Goal: Register for event/course

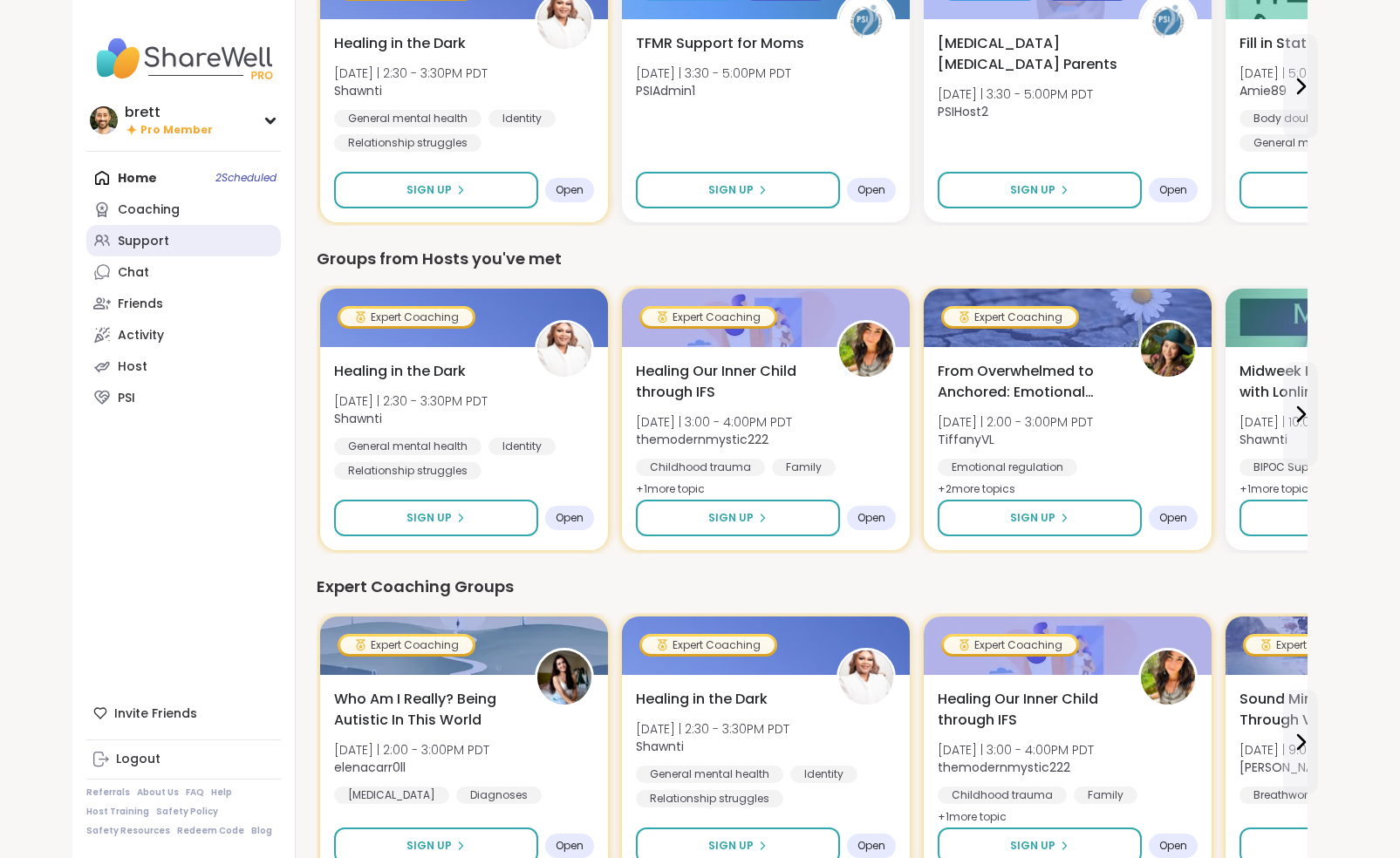
click at [153, 236] on div "Support" at bounding box center [143, 241] width 52 height 18
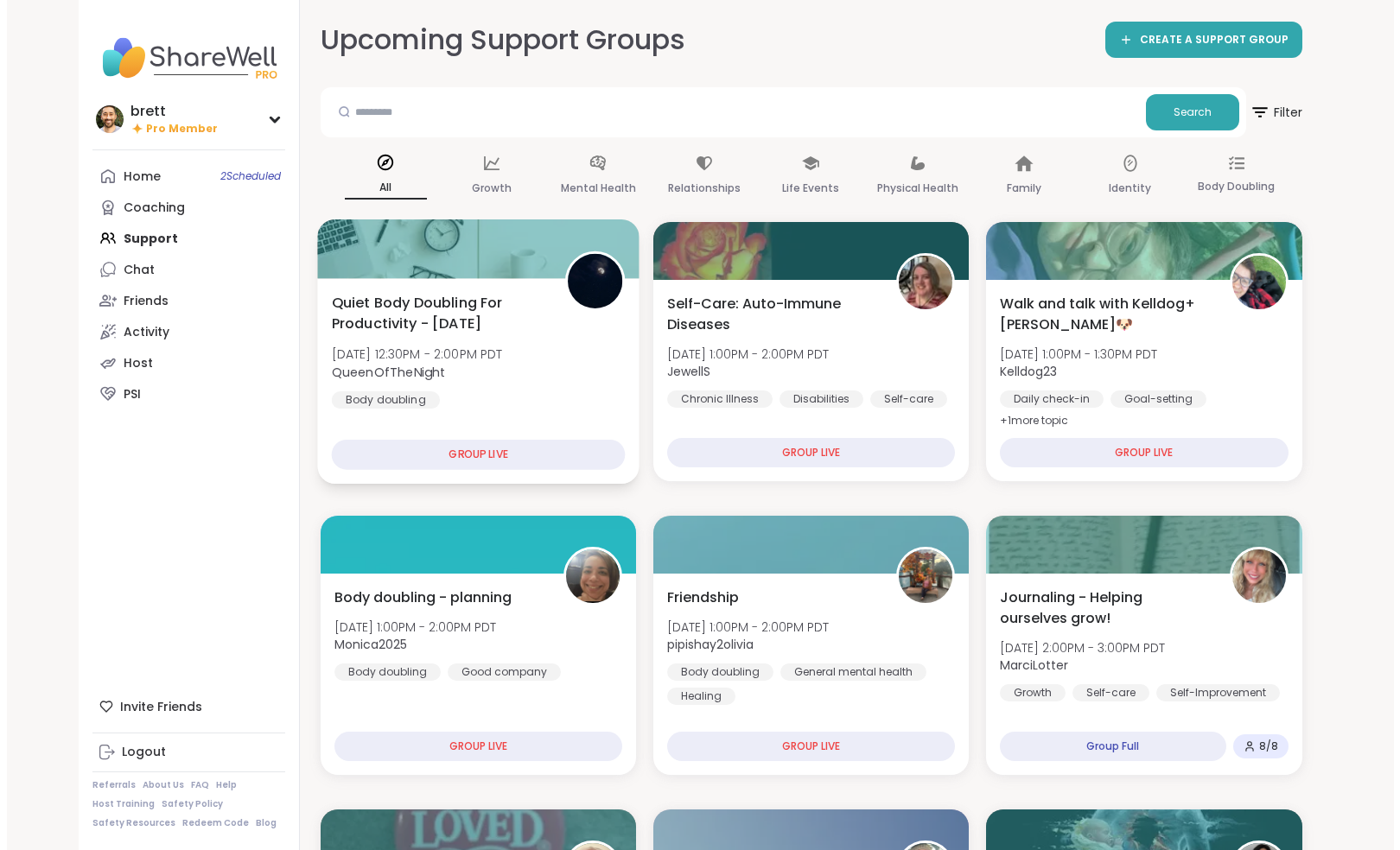
scroll to position [348, 0]
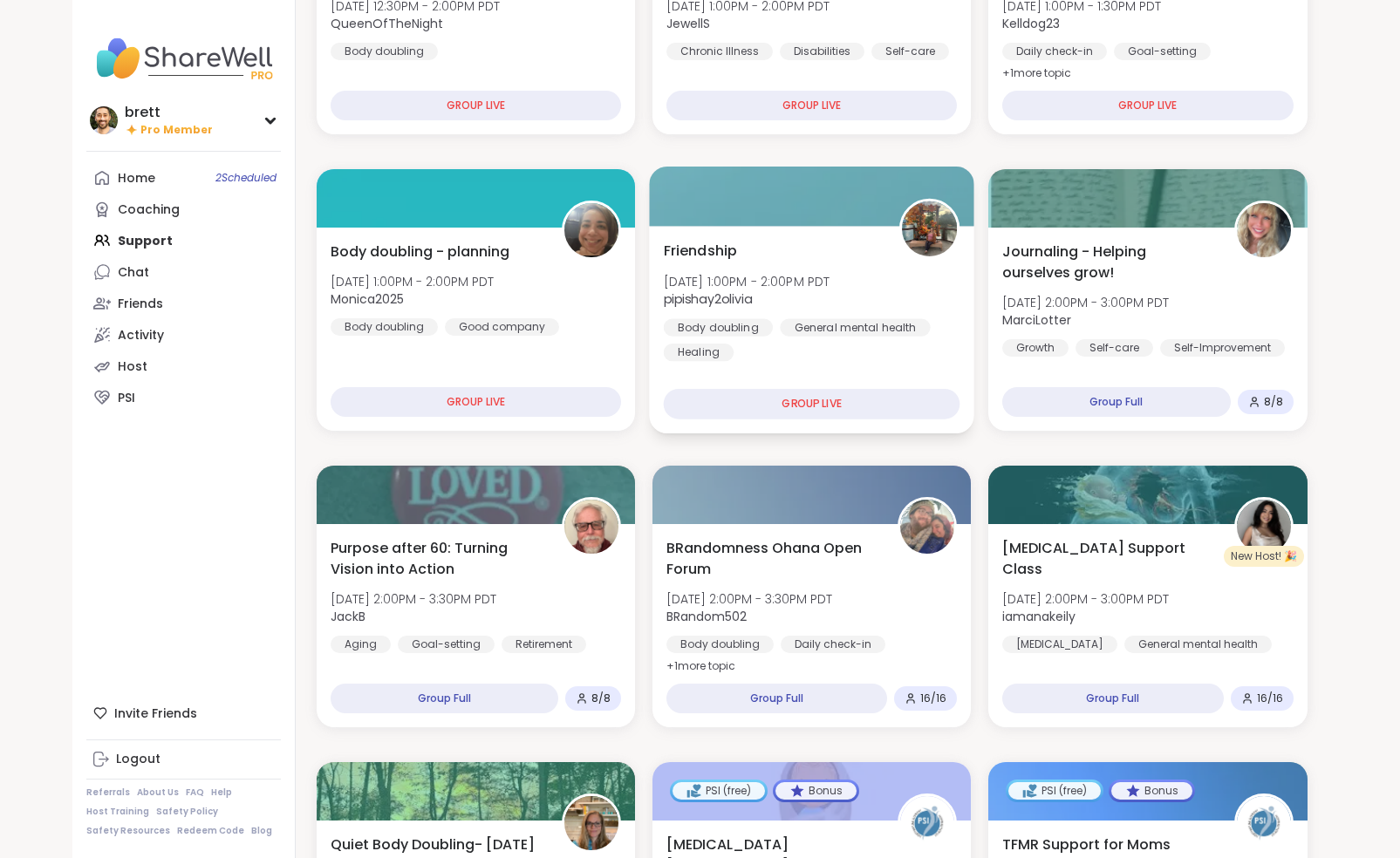
click at [829, 273] on span "Thu, Oct 09 | 1:00PM - 2:00PM PDT" at bounding box center [746, 280] width 166 height 18
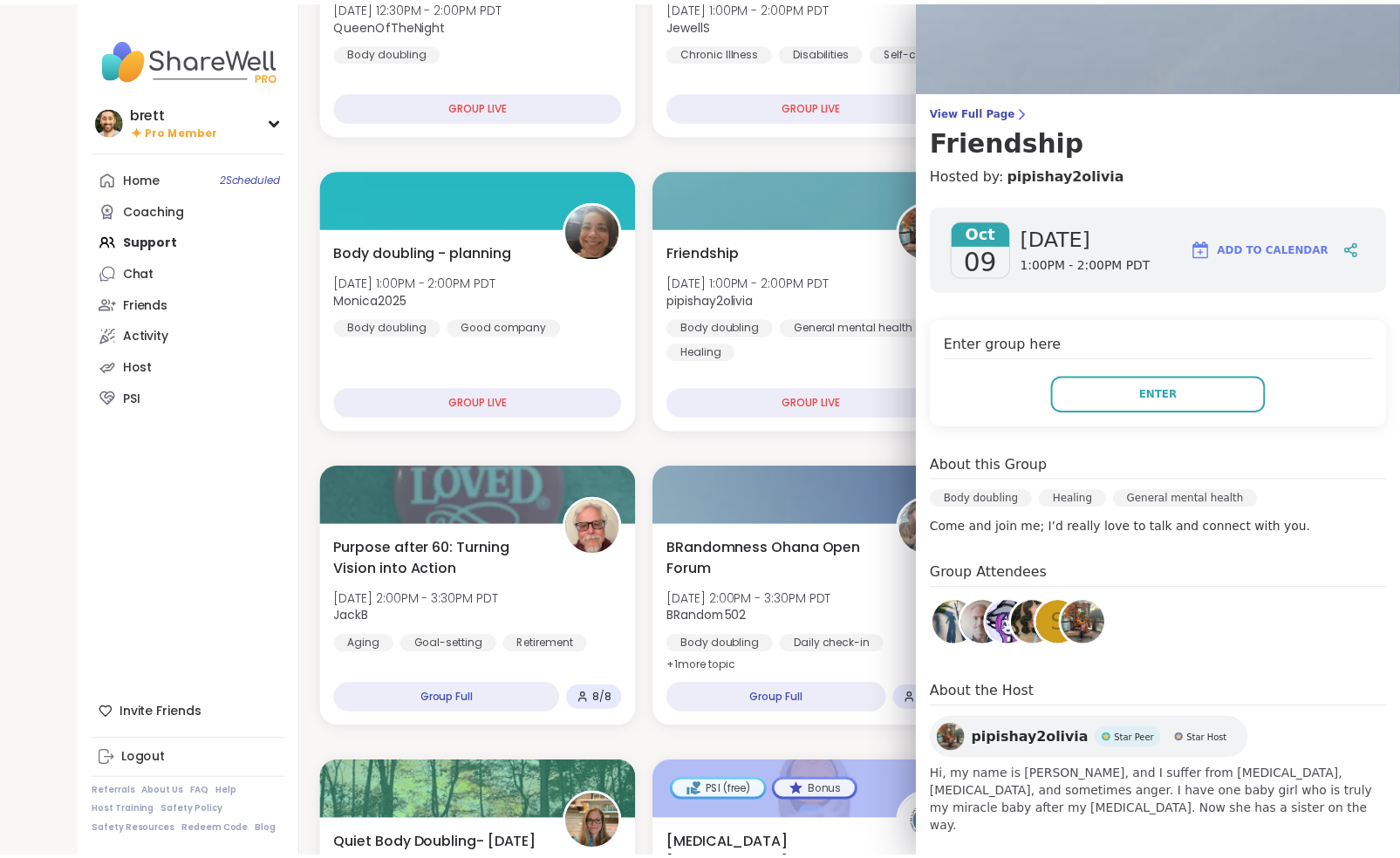
scroll to position [53, 0]
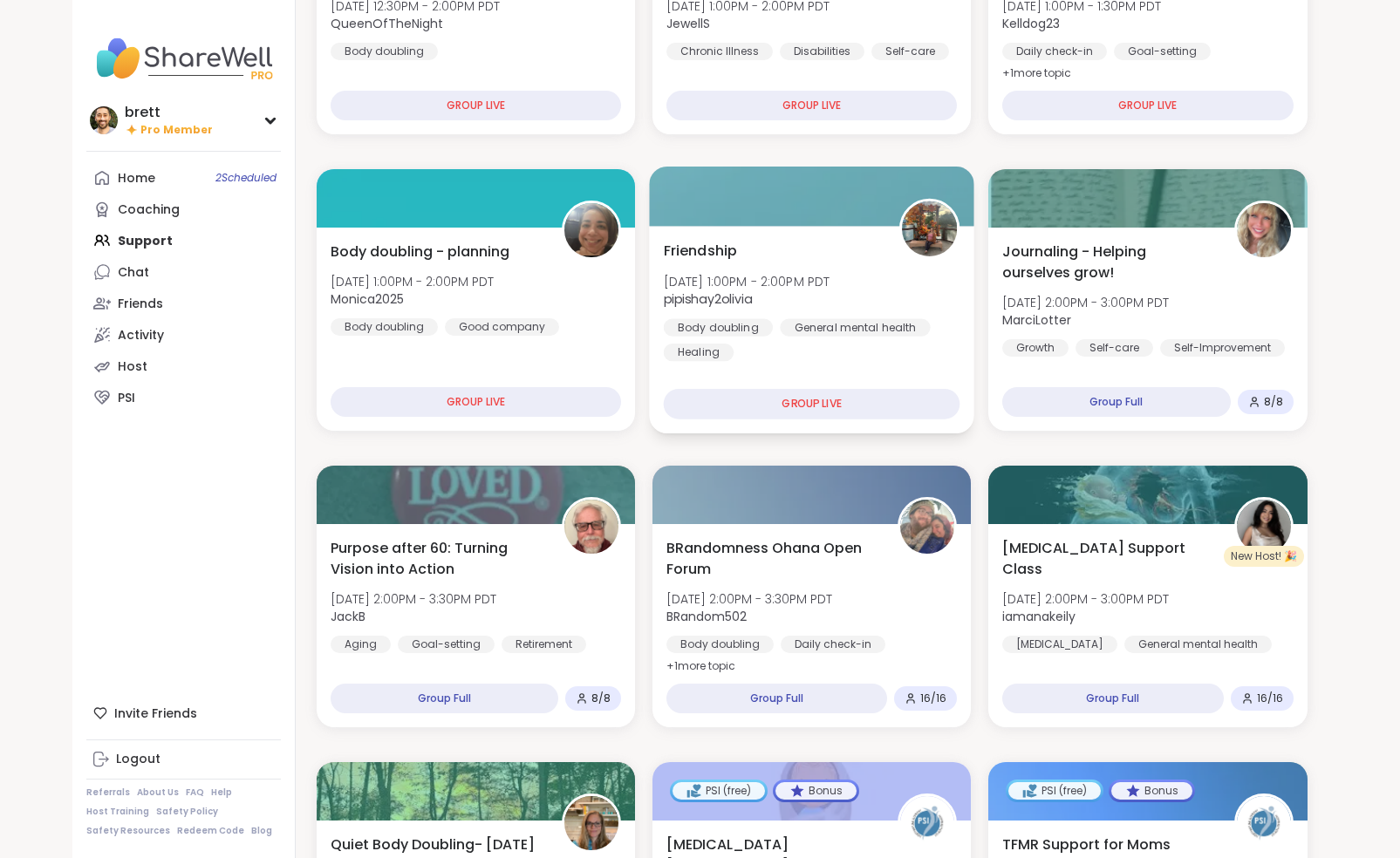
click at [805, 228] on div "Friendship Thu, Oct 09 | 1:00PM - 2:00PM PDT pipishay2olivia Body doubling Gene…" at bounding box center [812, 329] width 325 height 208
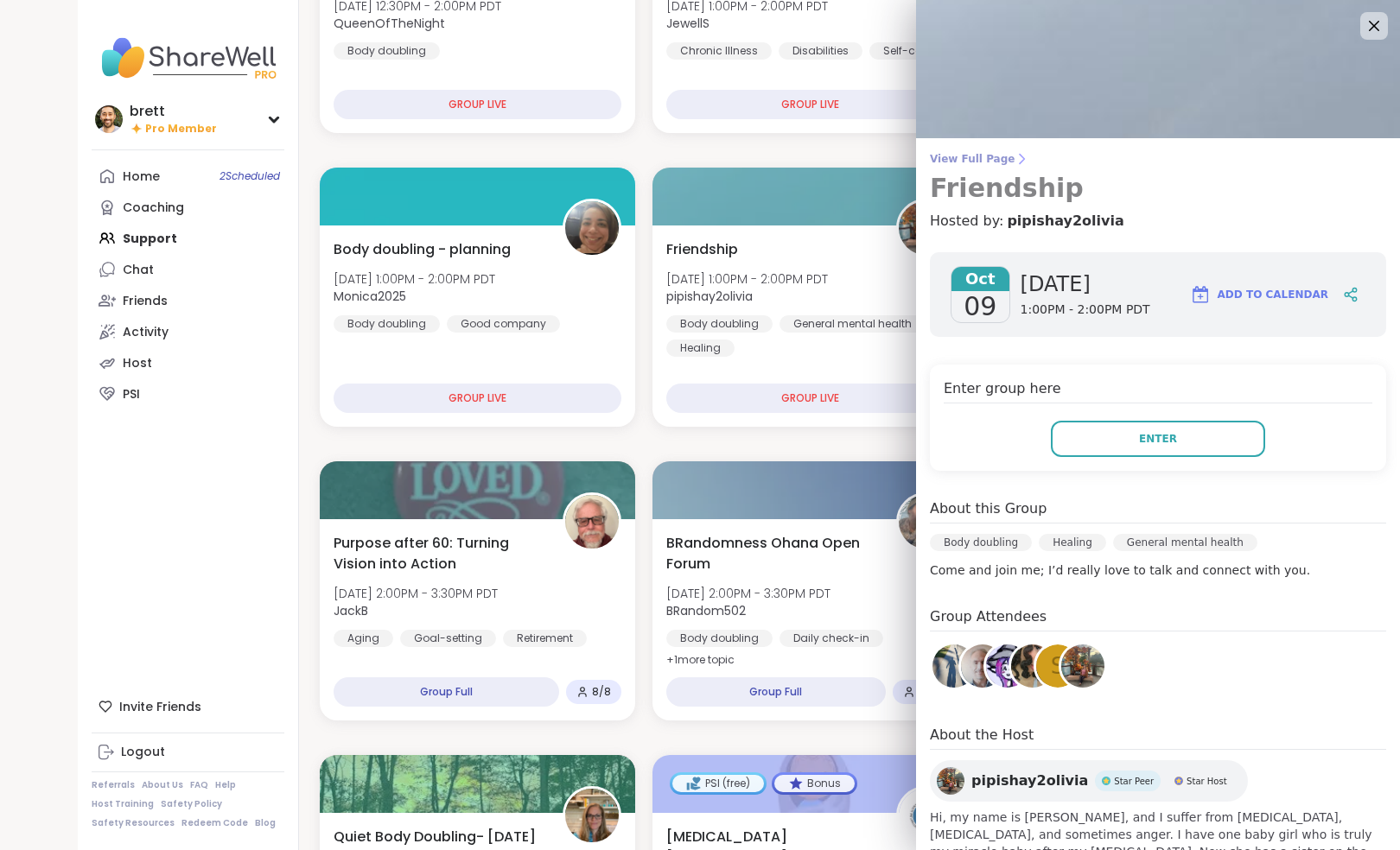
click at [969, 155] on span "View Full Page" at bounding box center [1158, 158] width 456 height 14
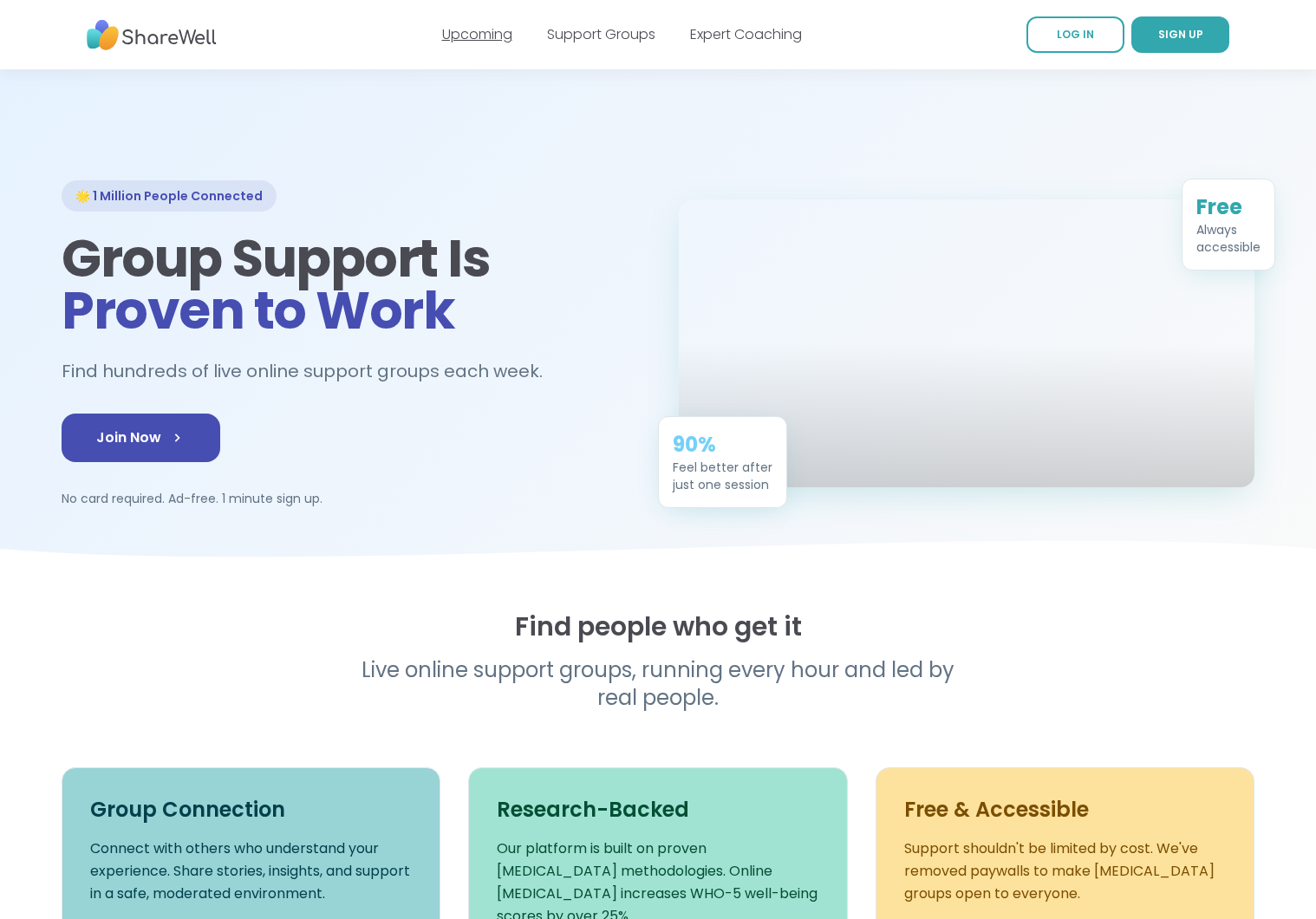
click at [454, 38] on link "Upcoming" at bounding box center [477, 34] width 70 height 20
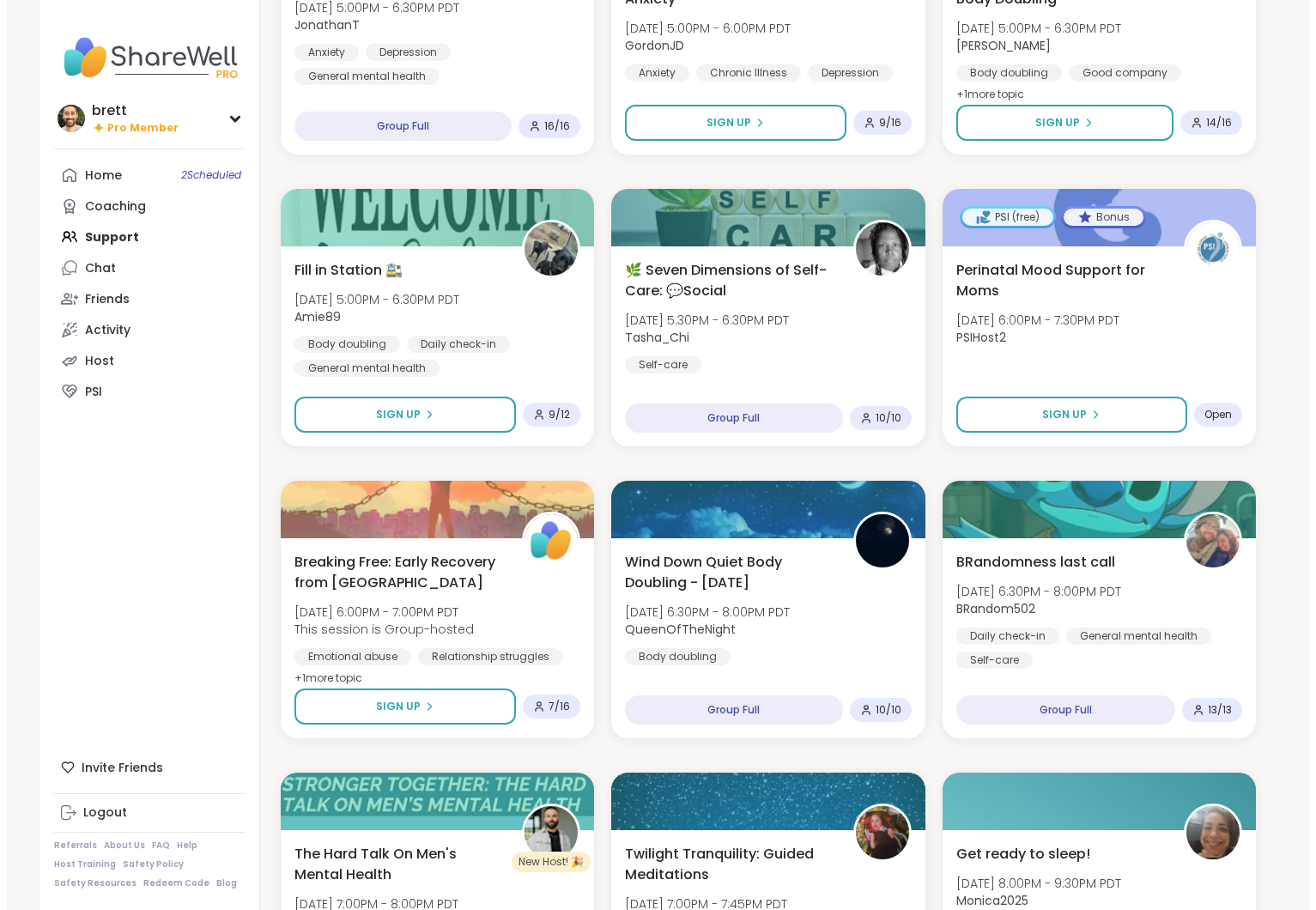
scroll to position [1726, 0]
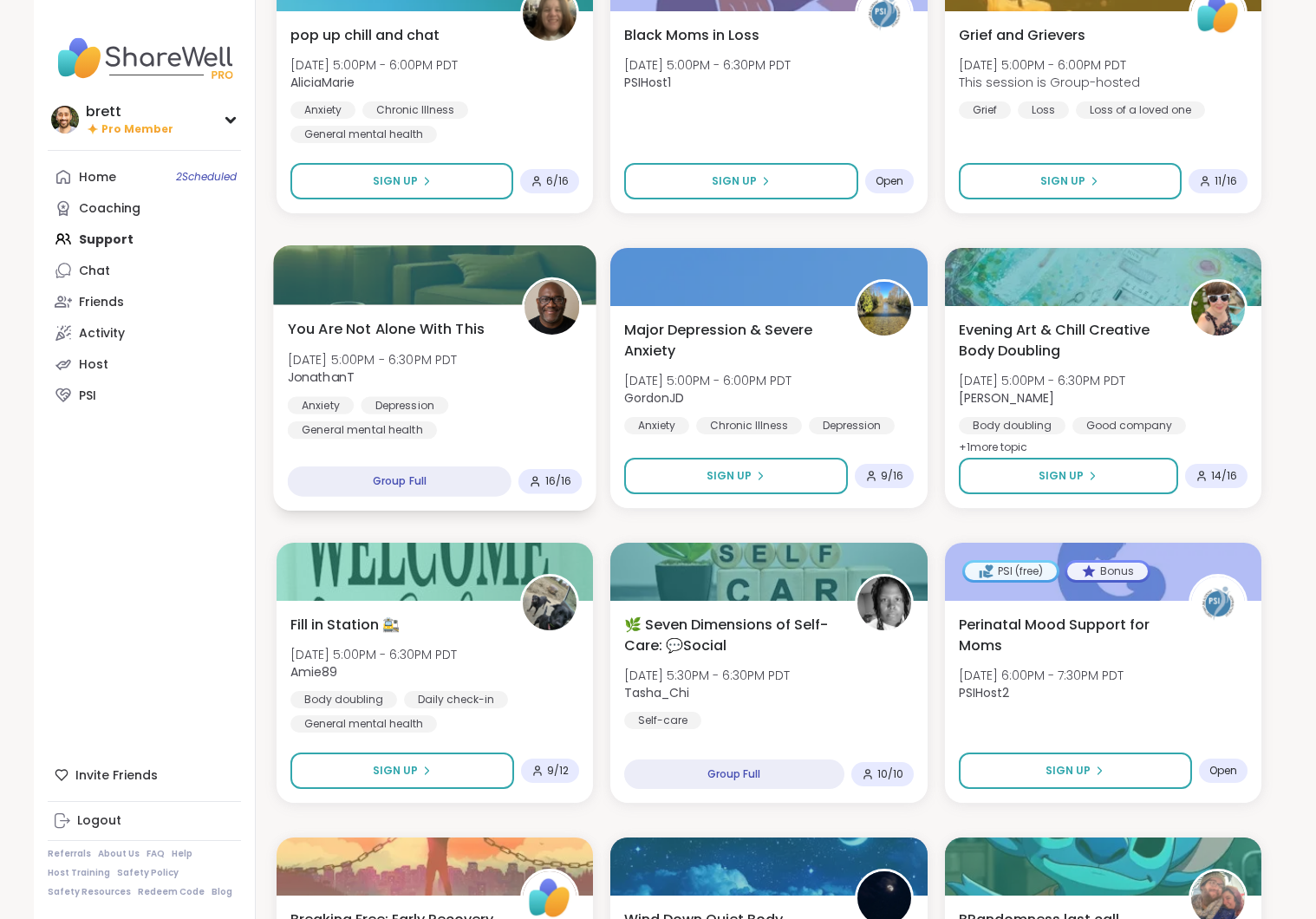
click at [477, 391] on div "You Are Not Alone With This Thu, Oct 09 | 5:00PM - 6:30PM PDT JonathanT Anxiety…" at bounding box center [435, 378] width 295 height 120
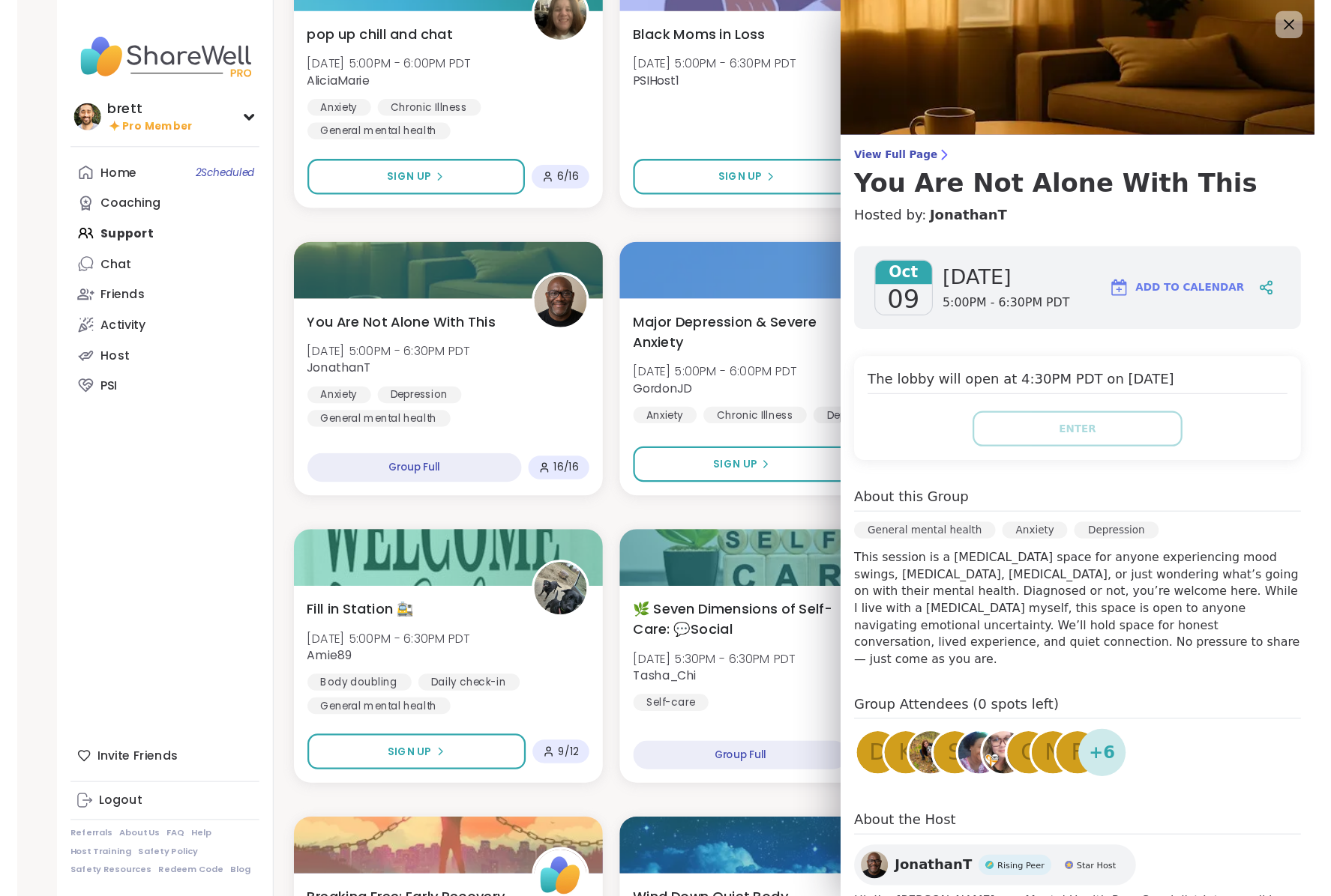
scroll to position [0, 0]
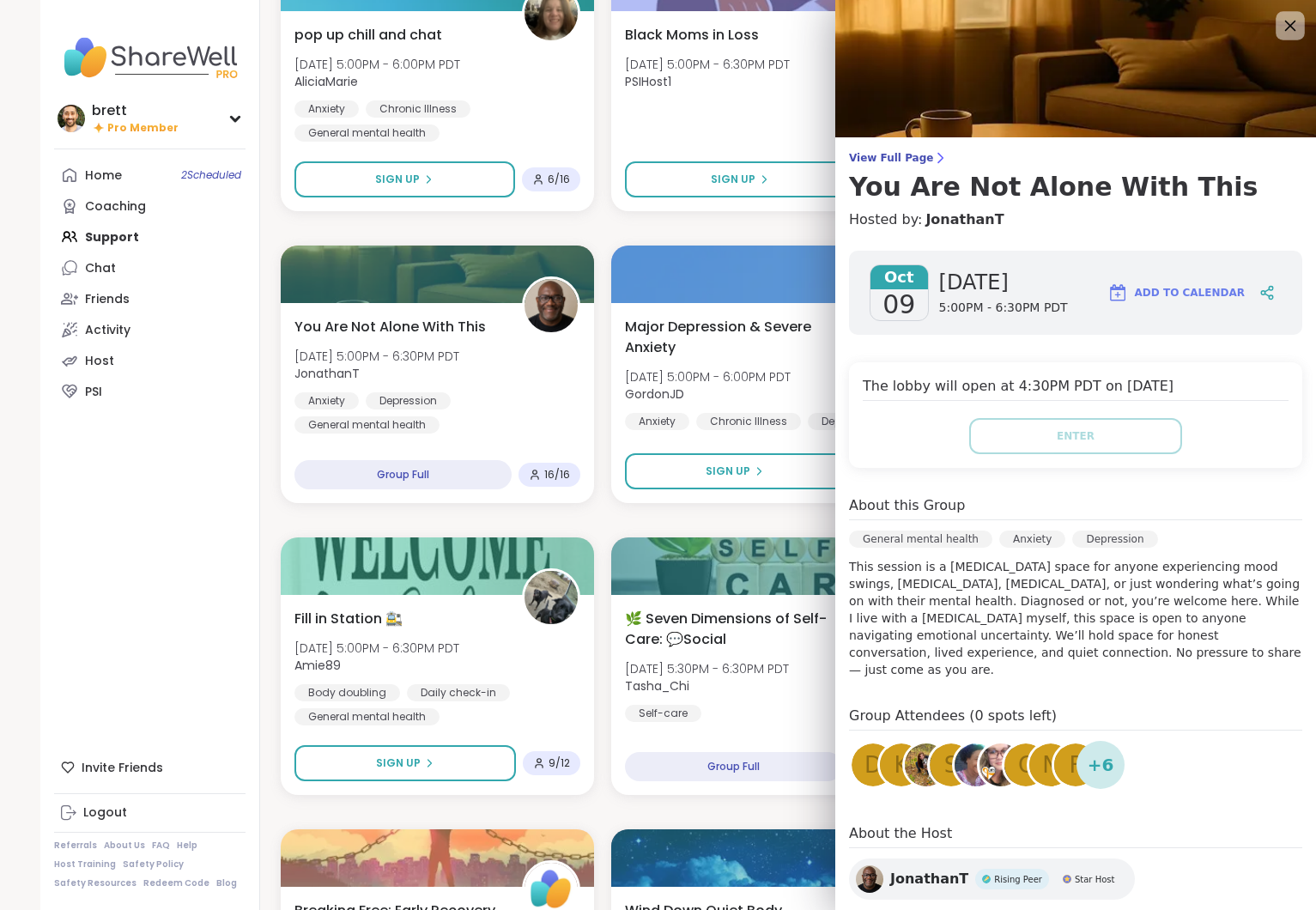
click at [1285, 25] on icon at bounding box center [1291, 26] width 11 height 11
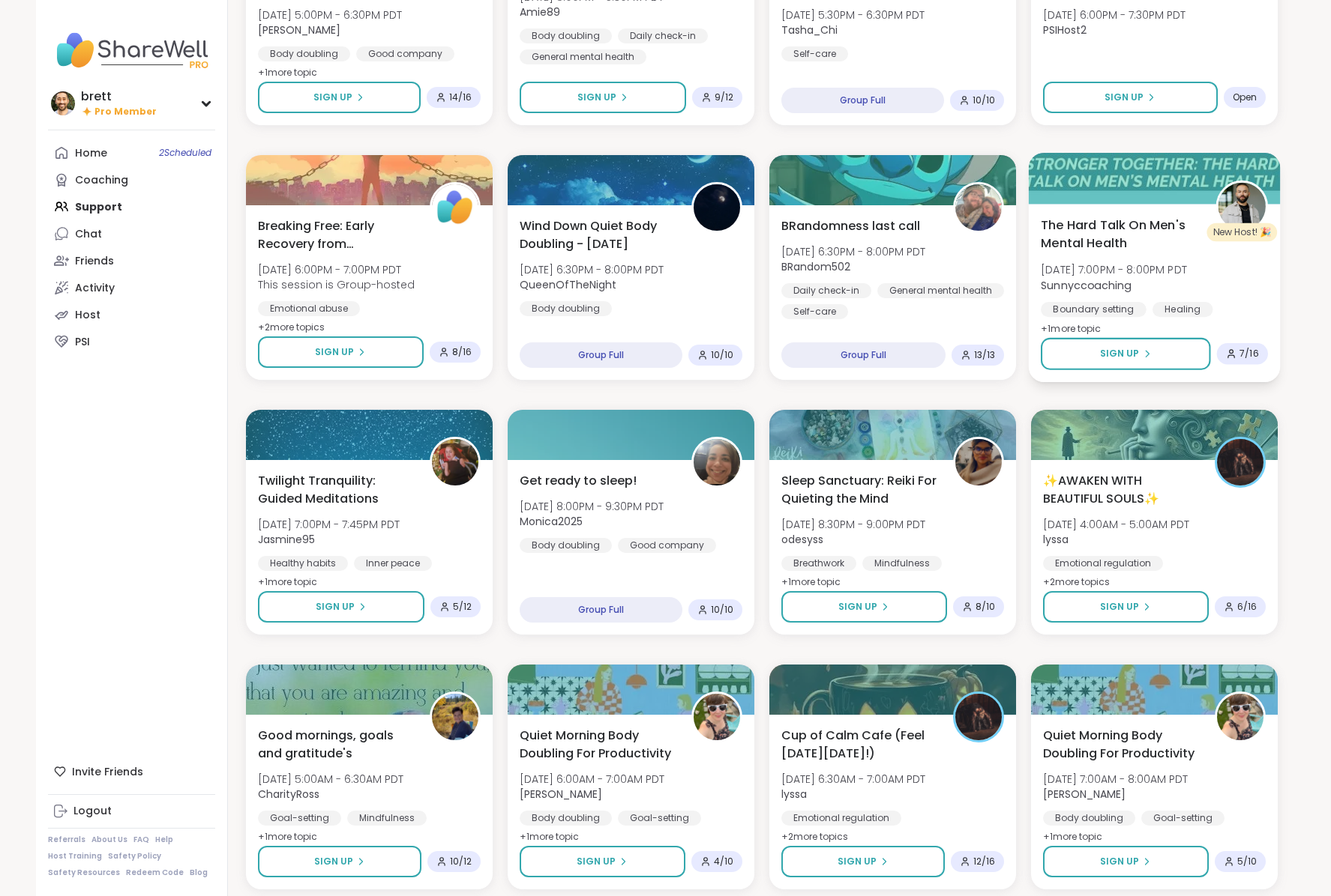
scroll to position [1621, 0]
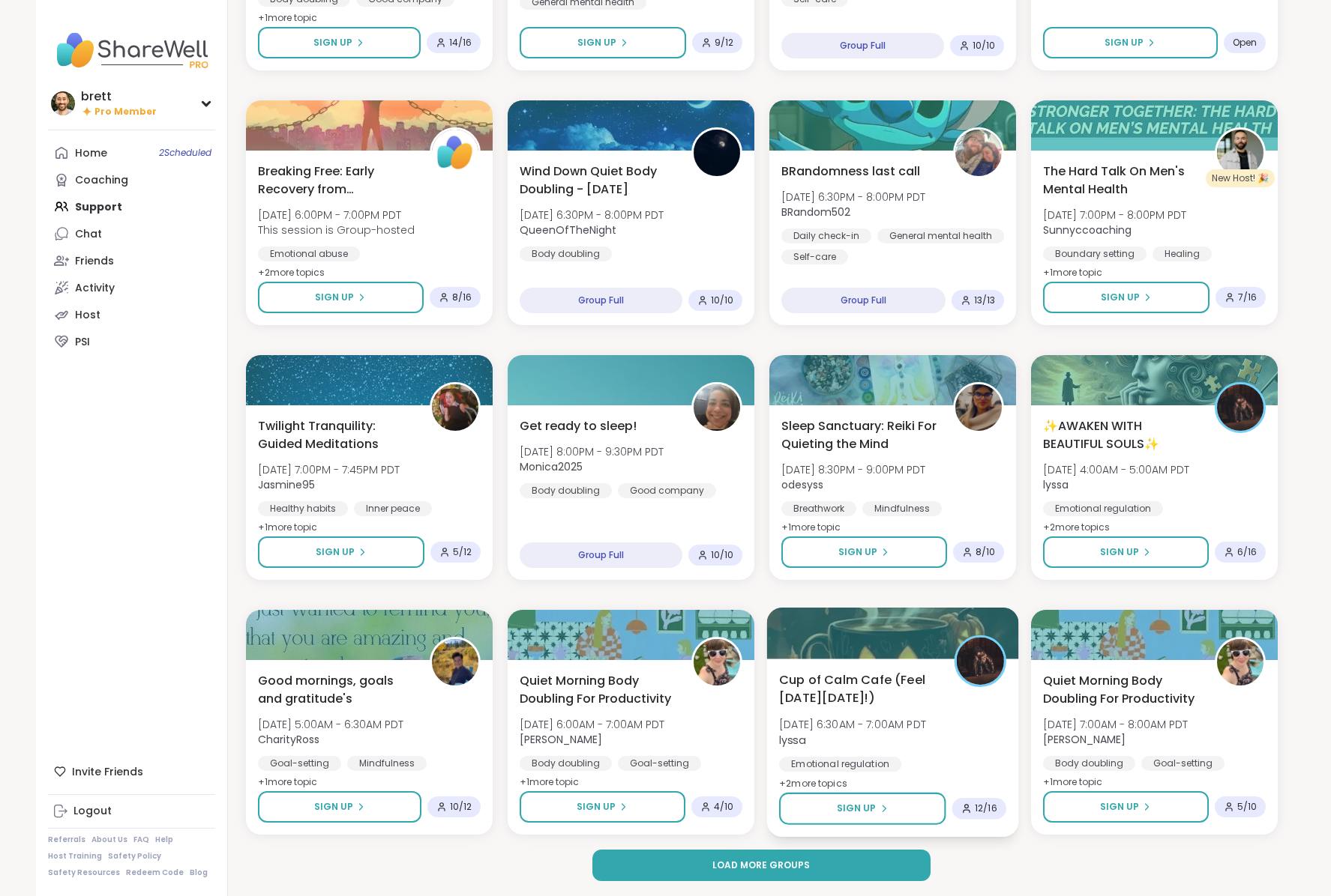
drag, startPoint x: 865, startPoint y: 879, endPoint x: 884, endPoint y: 790, distance: 91.0
click at [865, 794] on button "Load more groups" at bounding box center [760, 866] width 338 height 32
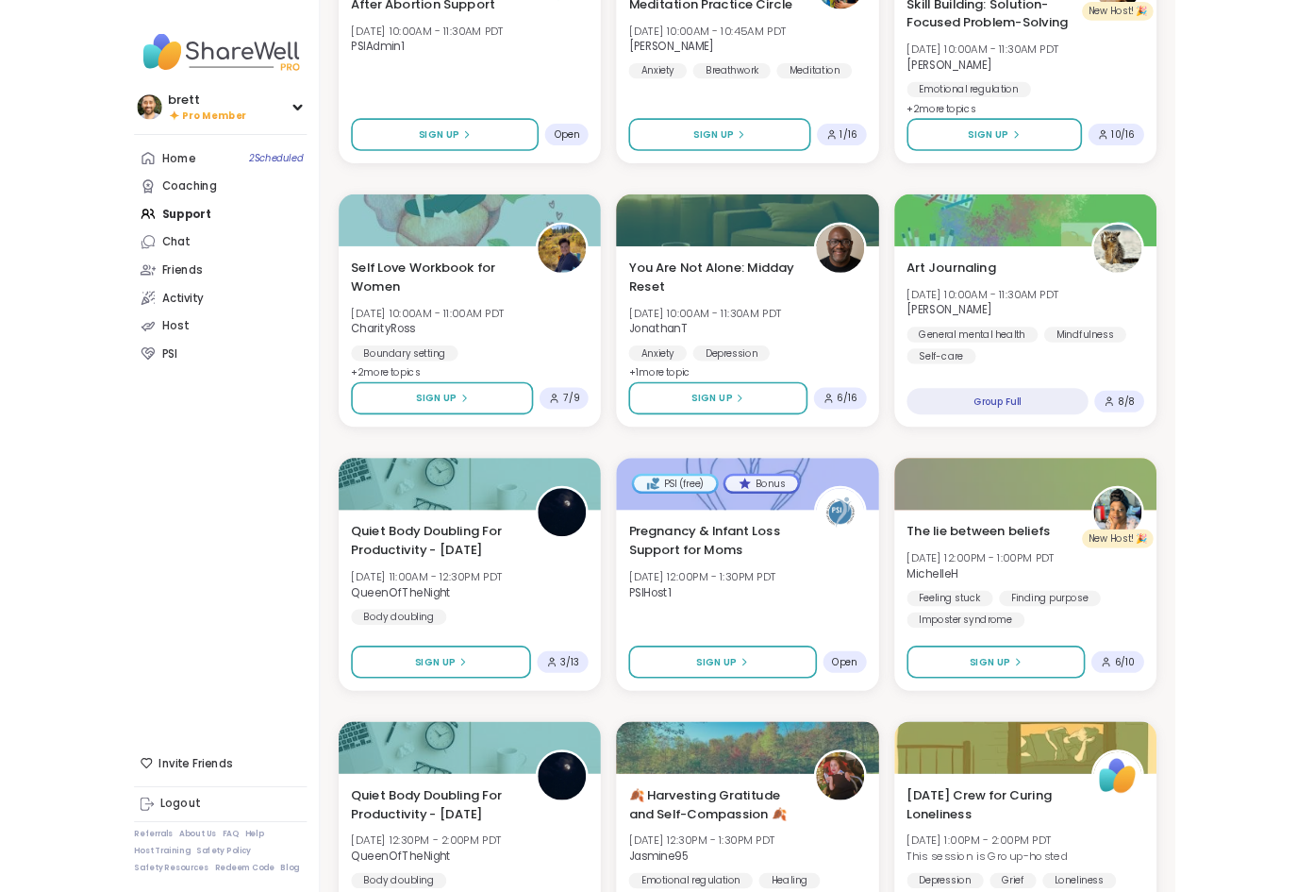
scroll to position [5460, 0]
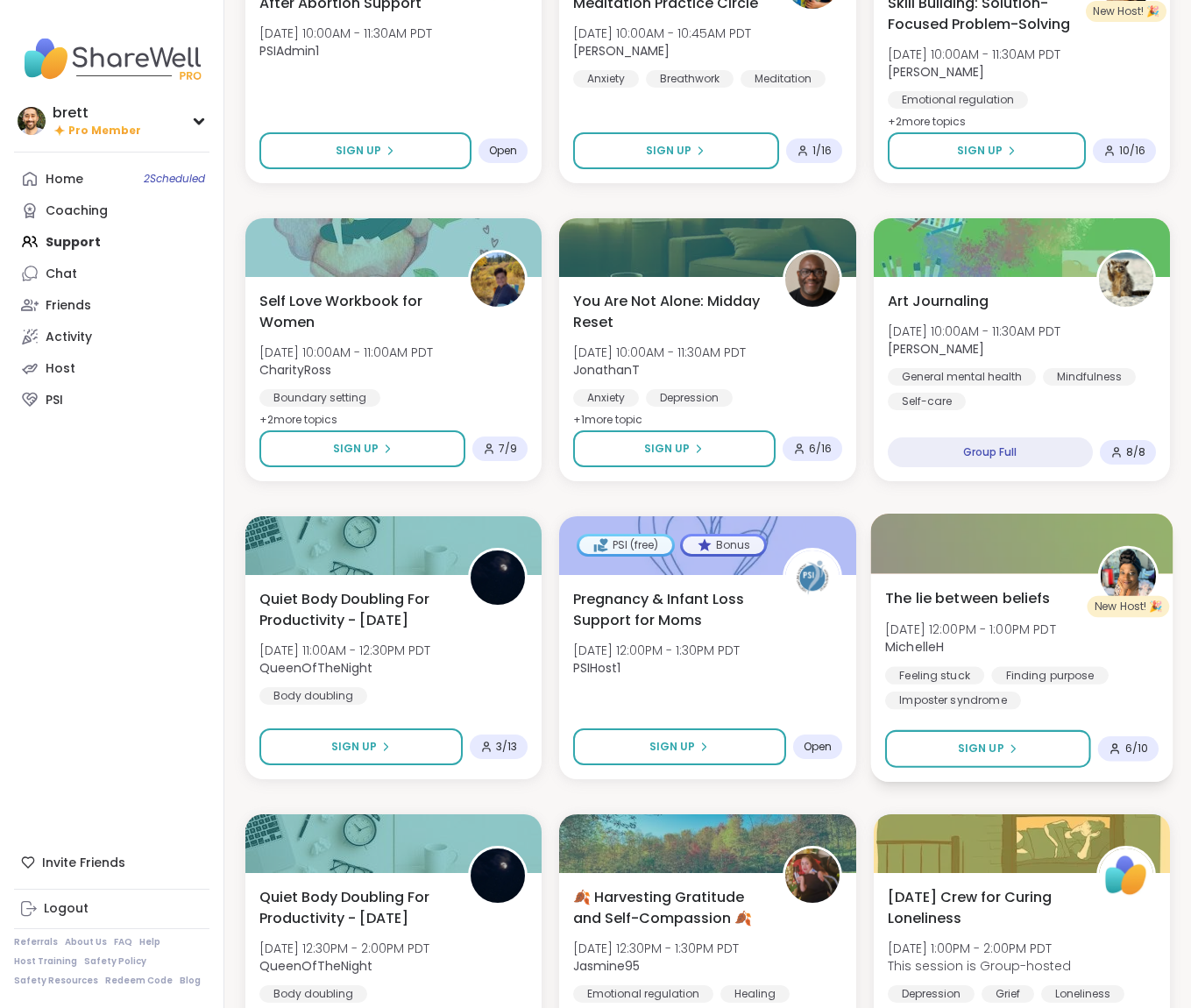
click at [959, 566] on div at bounding box center [1021, 543] width 302 height 59
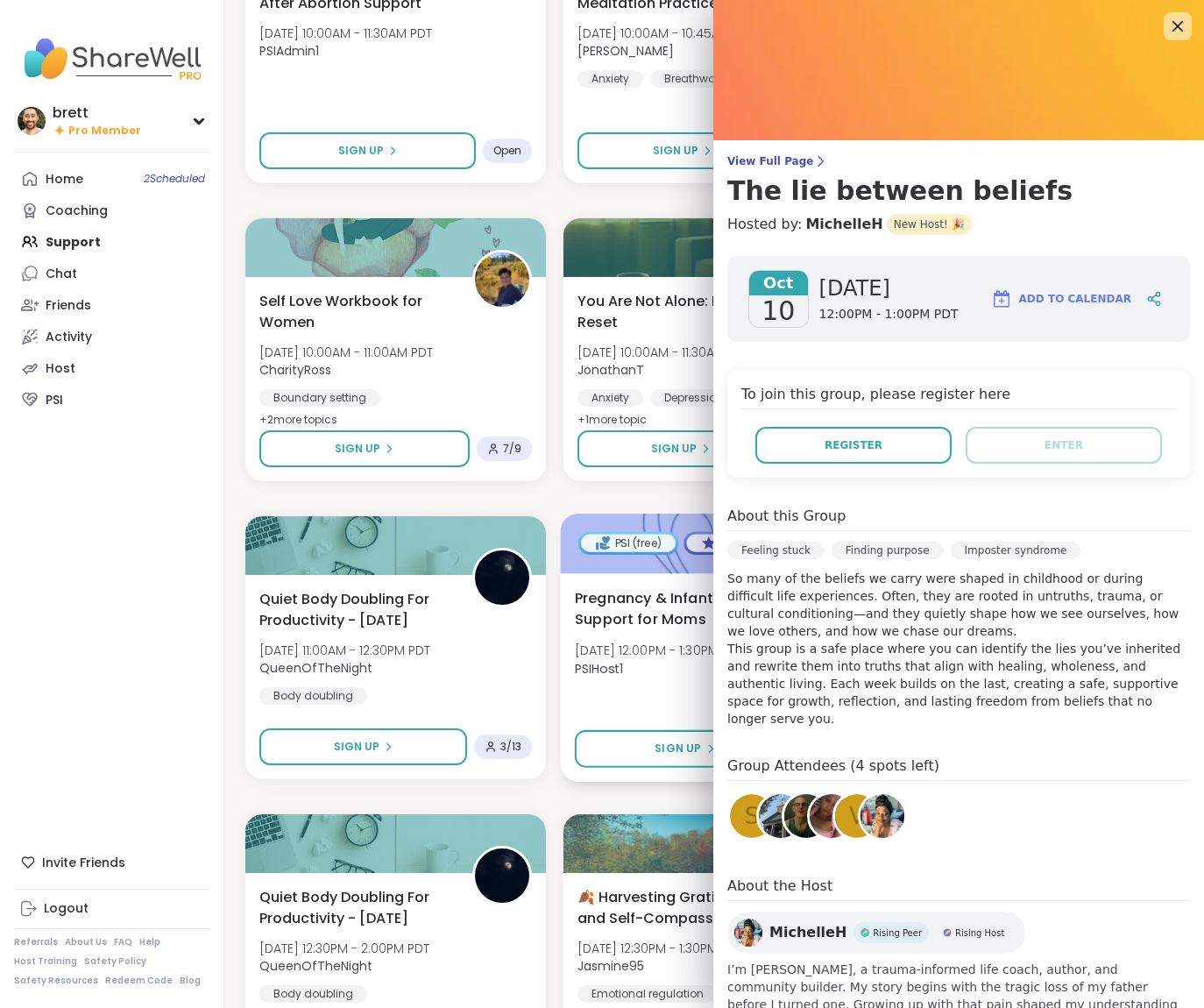
click at [640, 516] on div at bounding box center [714, 543] width 307 height 59
